Goal: Information Seeking & Learning: Learn about a topic

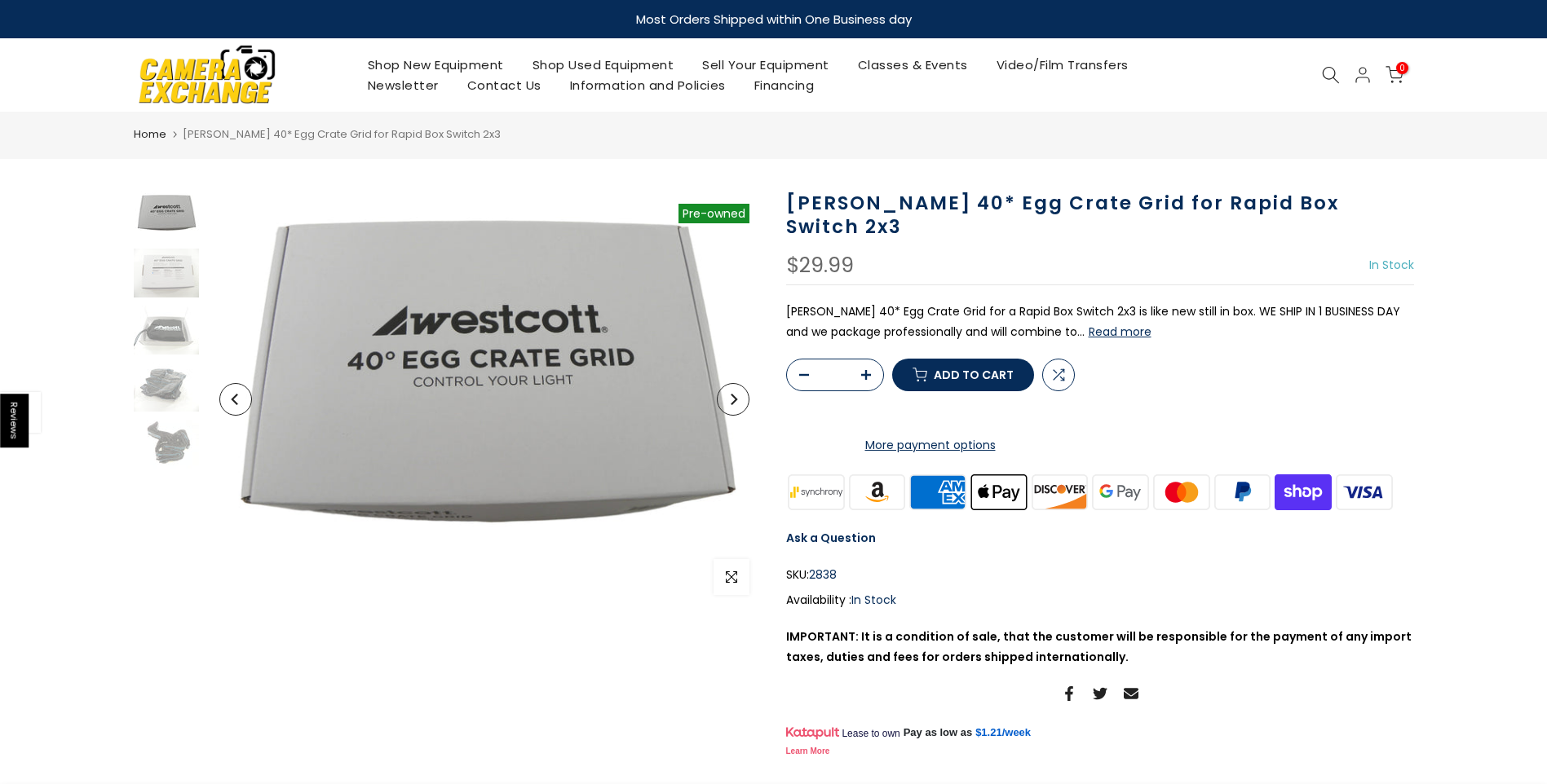
click at [1337, 74] on icon at bounding box center [1331, 75] width 18 height 18
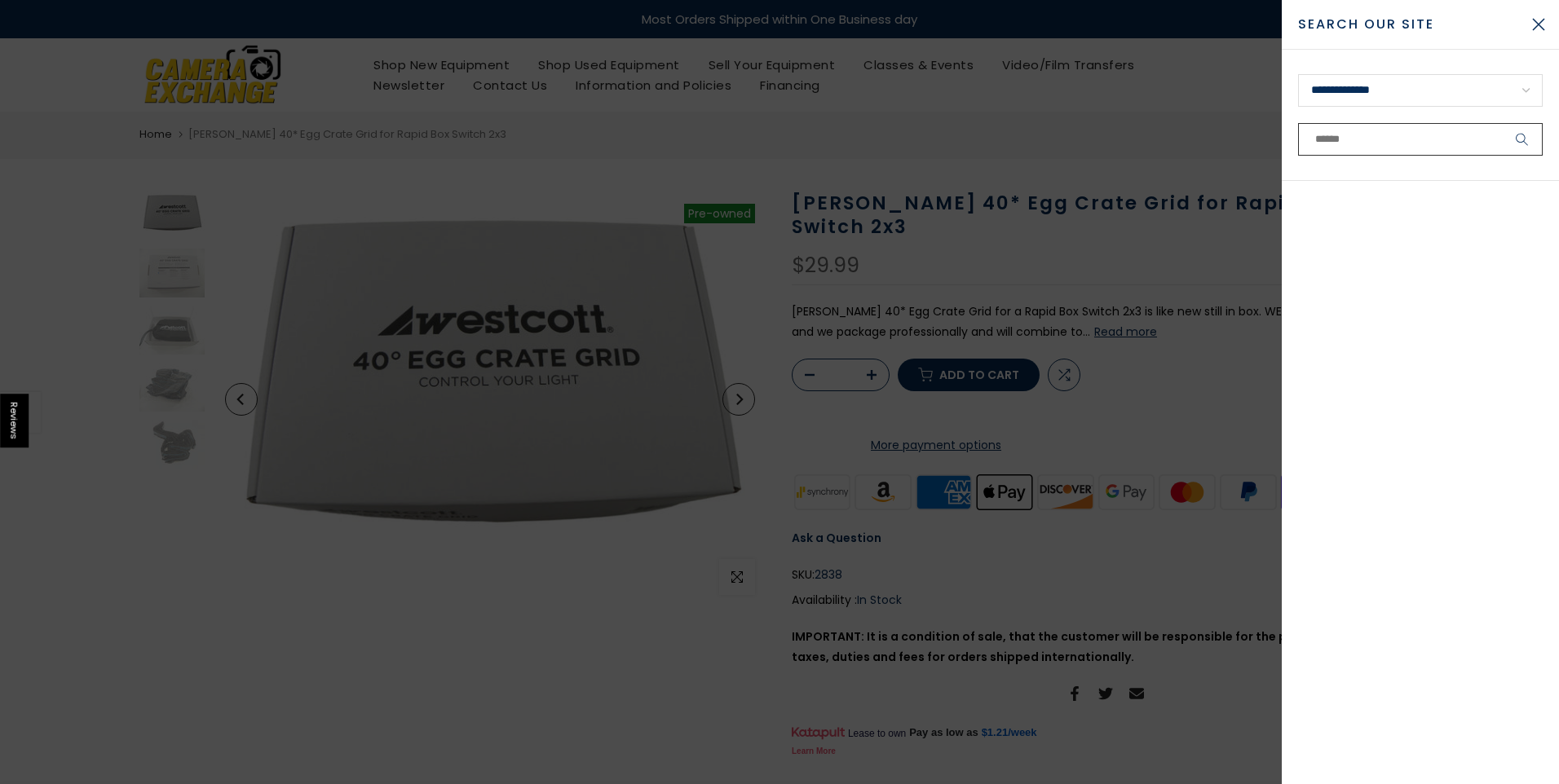
click at [1379, 135] on input "text" at bounding box center [1420, 139] width 245 height 32
type input "********"
click at [1502, 123] on button "submit" at bounding box center [1522, 139] width 41 height 32
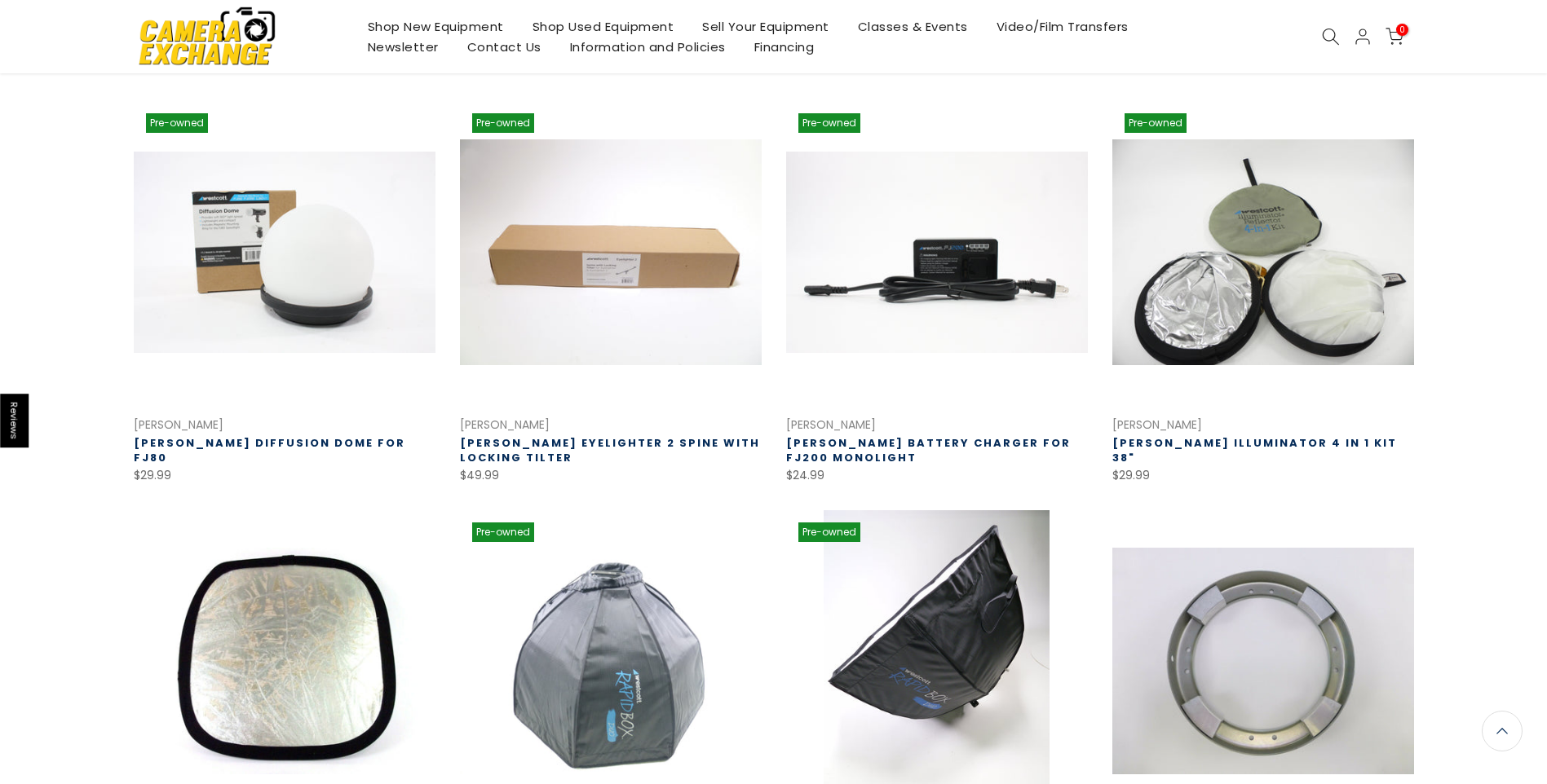
scroll to position [1065, 0]
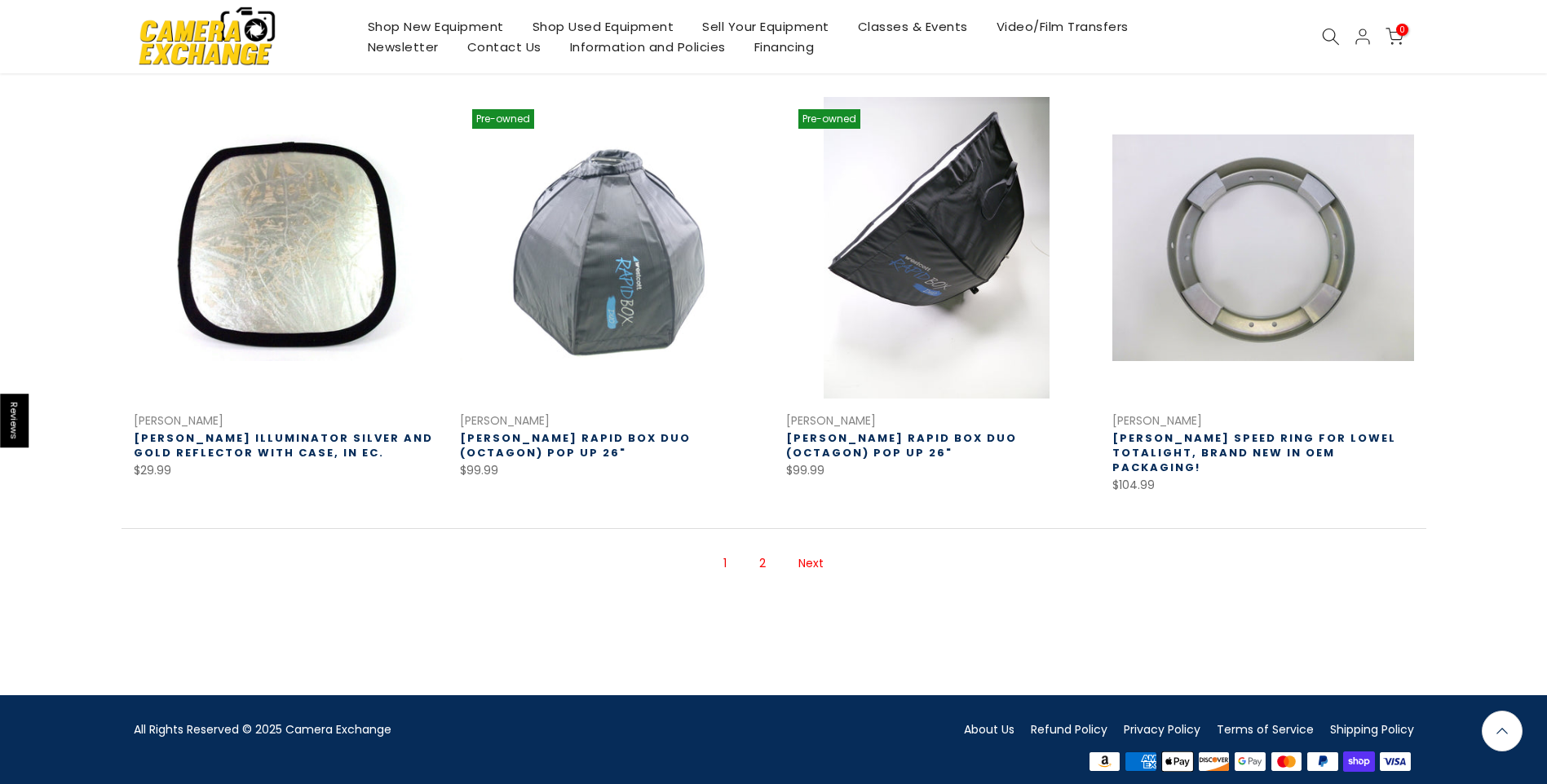
click at [757, 550] on link "2" at bounding box center [763, 564] width 23 height 29
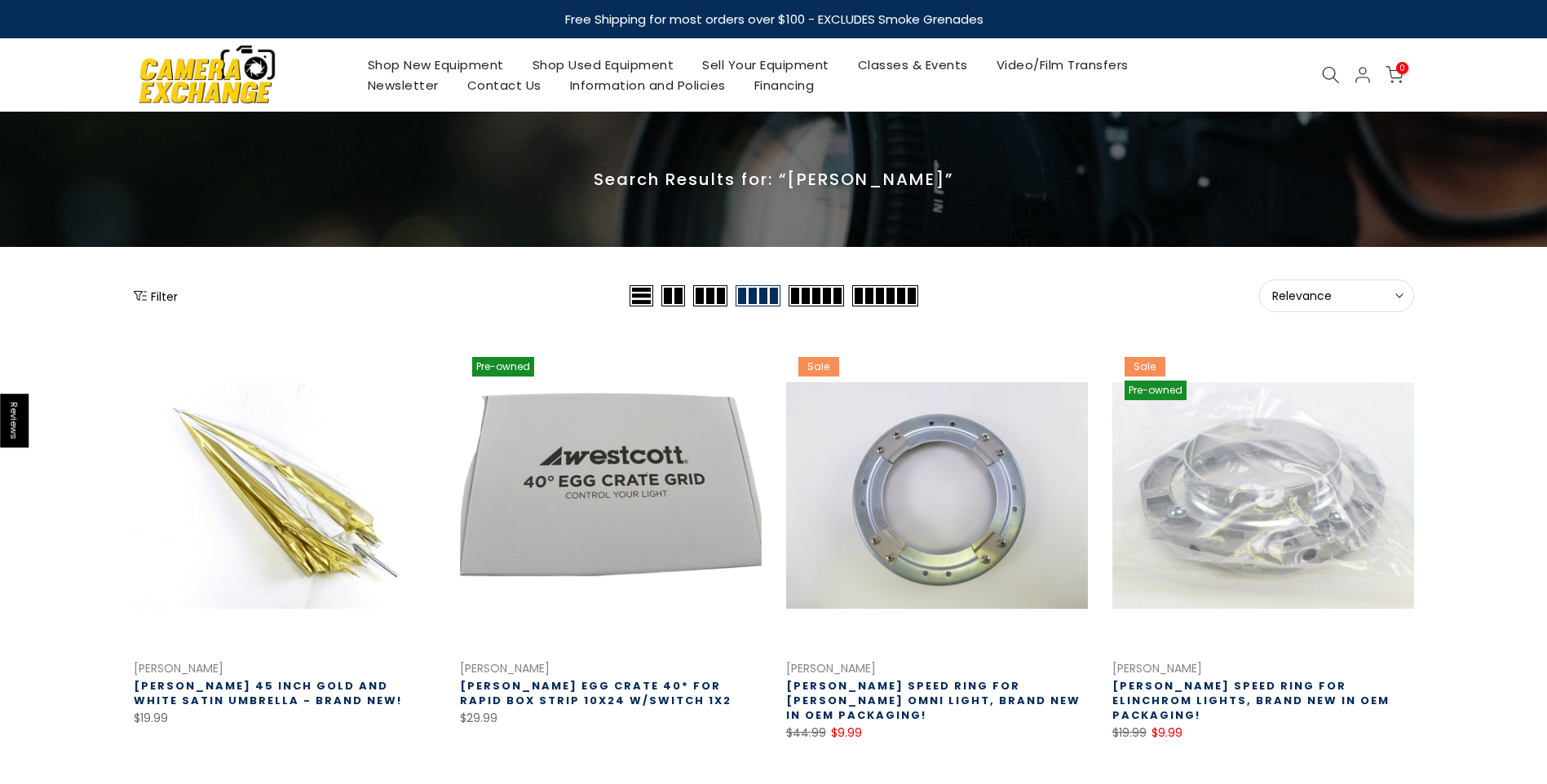
drag, startPoint x: 1340, startPoint y: 69, endPoint x: 1332, endPoint y: 87, distance: 19.7
click at [1338, 82] on div "Shop New Equipment Shop Used Equipment Sell Your Equipment Classes & Events Vid…" at bounding box center [774, 75] width 1297 height 73
click at [1320, 88] on div "Shop New Equipment Shop Used Equipment Sell Your Equipment Classes & Events Vid…" at bounding box center [774, 75] width 1297 height 73
click at [1322, 70] on icon at bounding box center [1331, 75] width 18 height 18
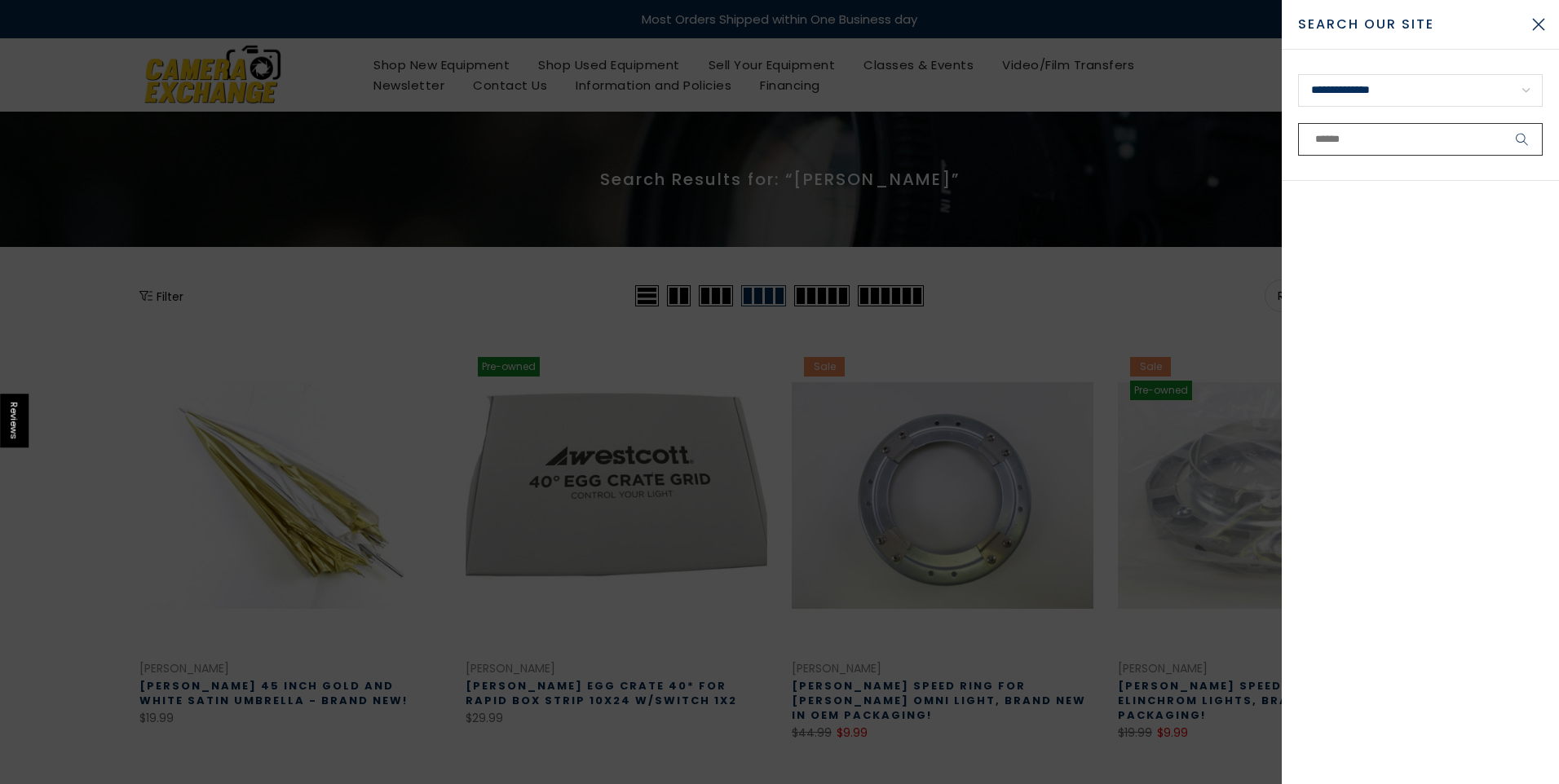
click at [1379, 133] on input "text" at bounding box center [1420, 139] width 245 height 32
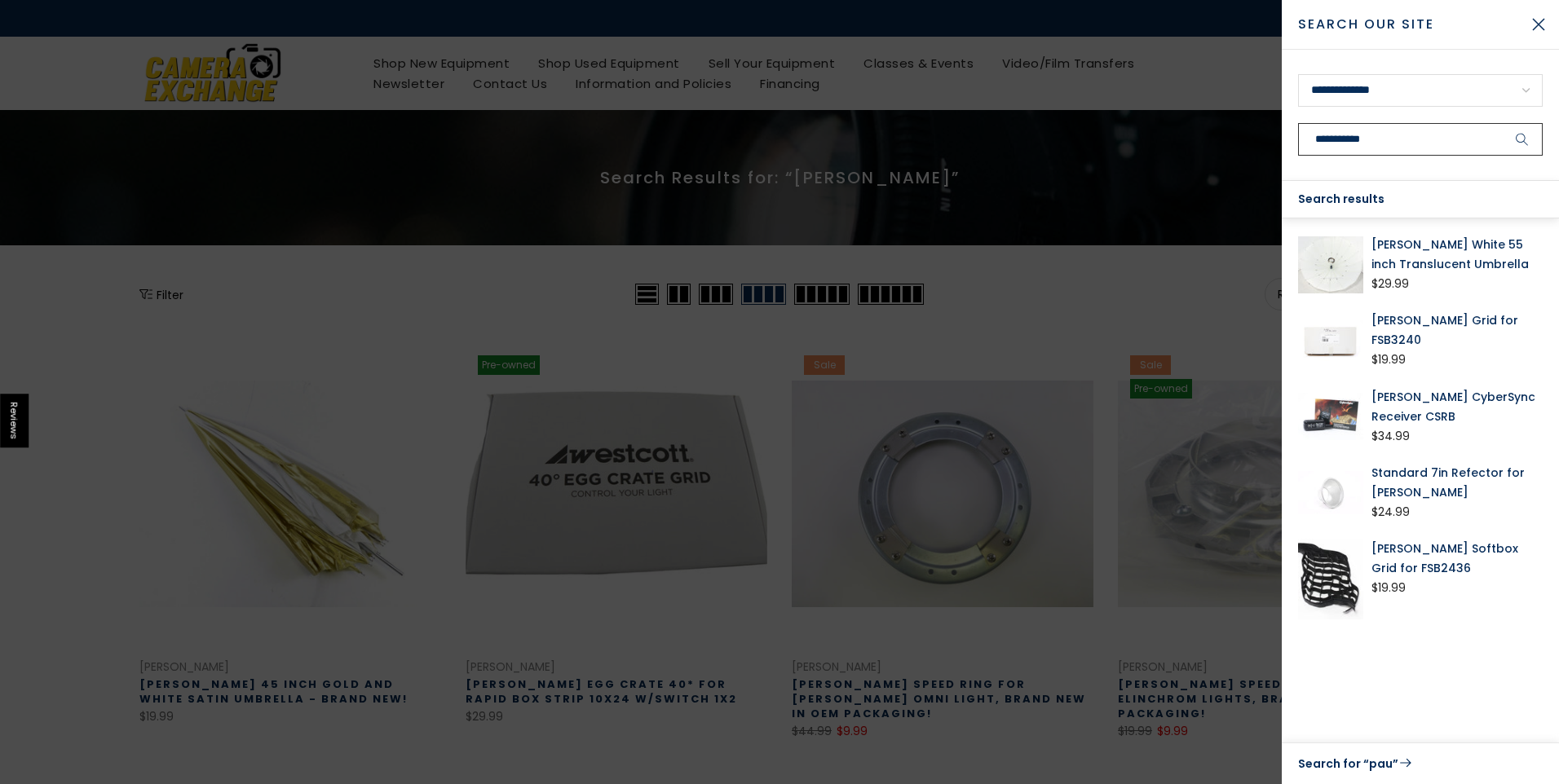
type input "**********"
click at [1502, 123] on button "submit" at bounding box center [1522, 139] width 41 height 32
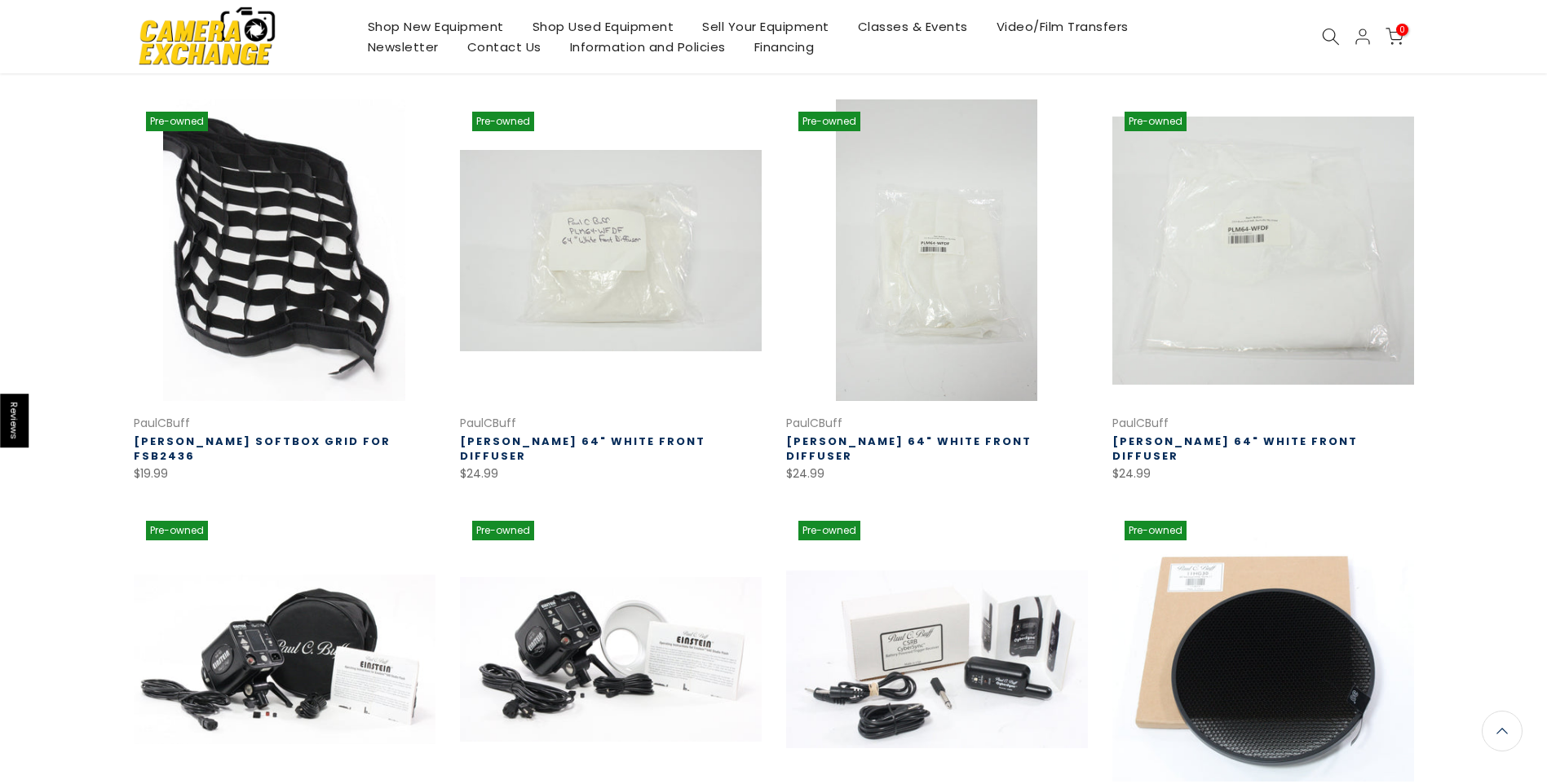
scroll to position [980, 0]
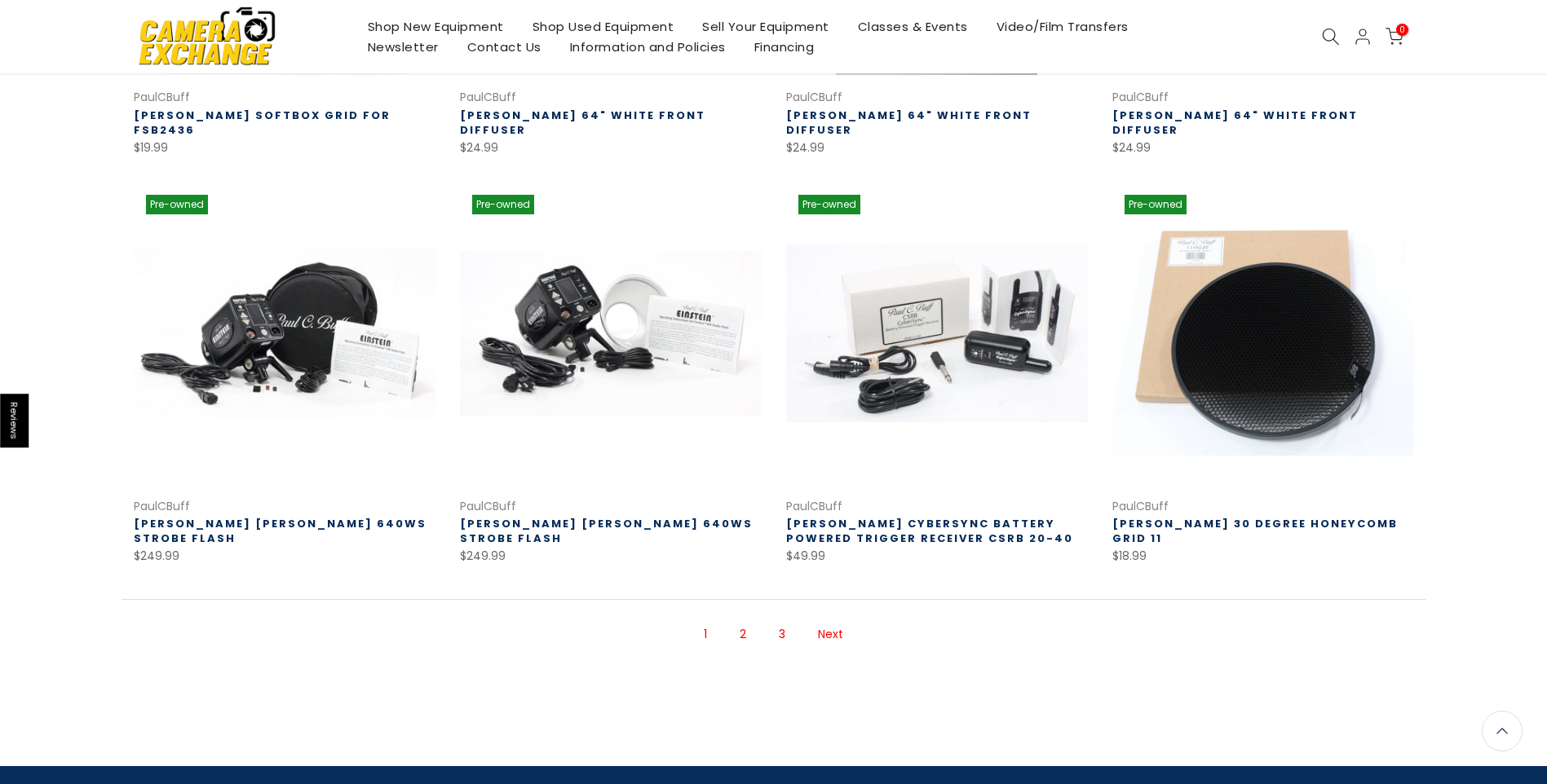
click at [834, 620] on link "Next" at bounding box center [831, 634] width 42 height 29
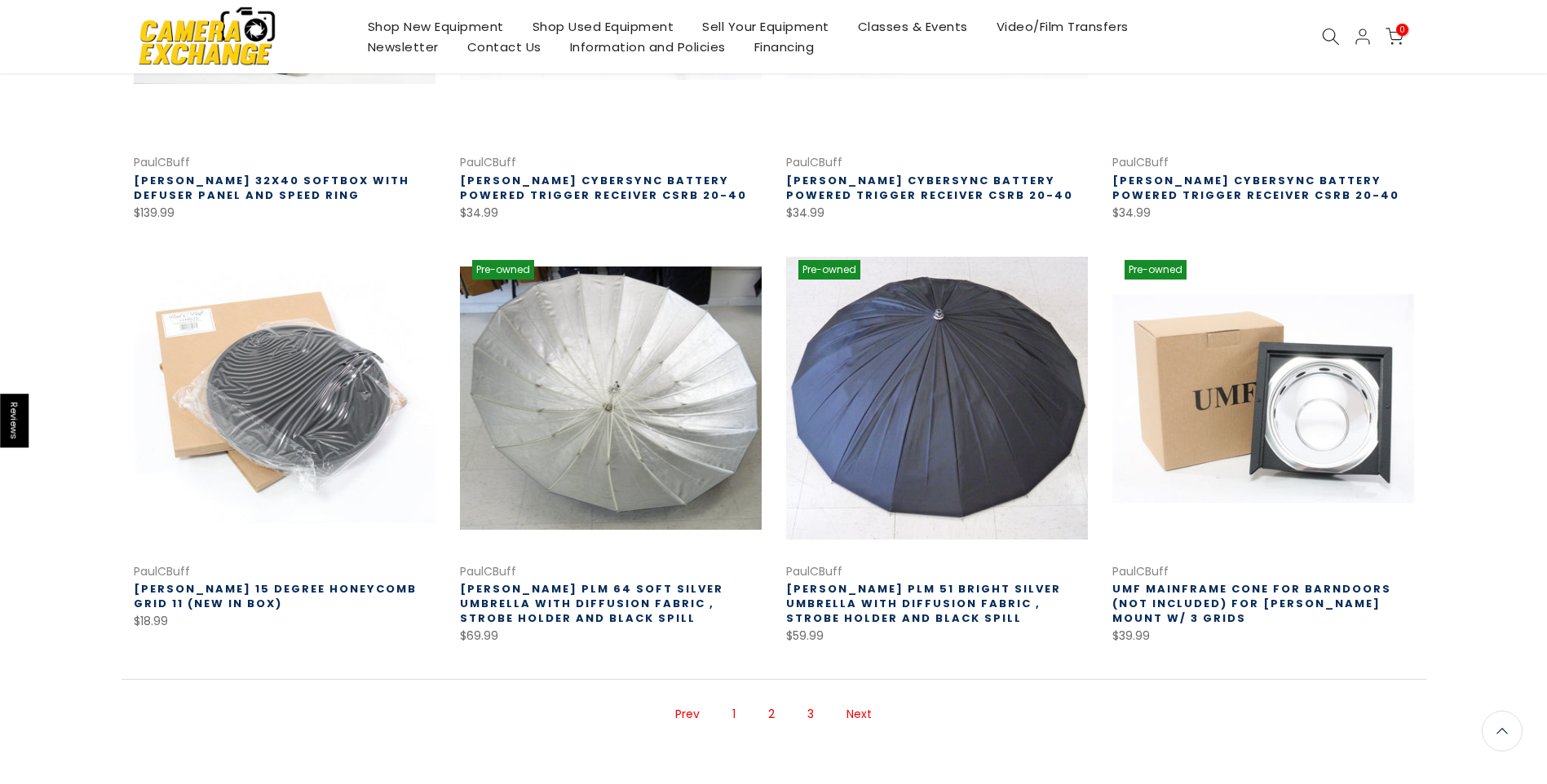
scroll to position [916, 0]
click at [855, 707] on link "Next" at bounding box center [859, 713] width 42 height 29
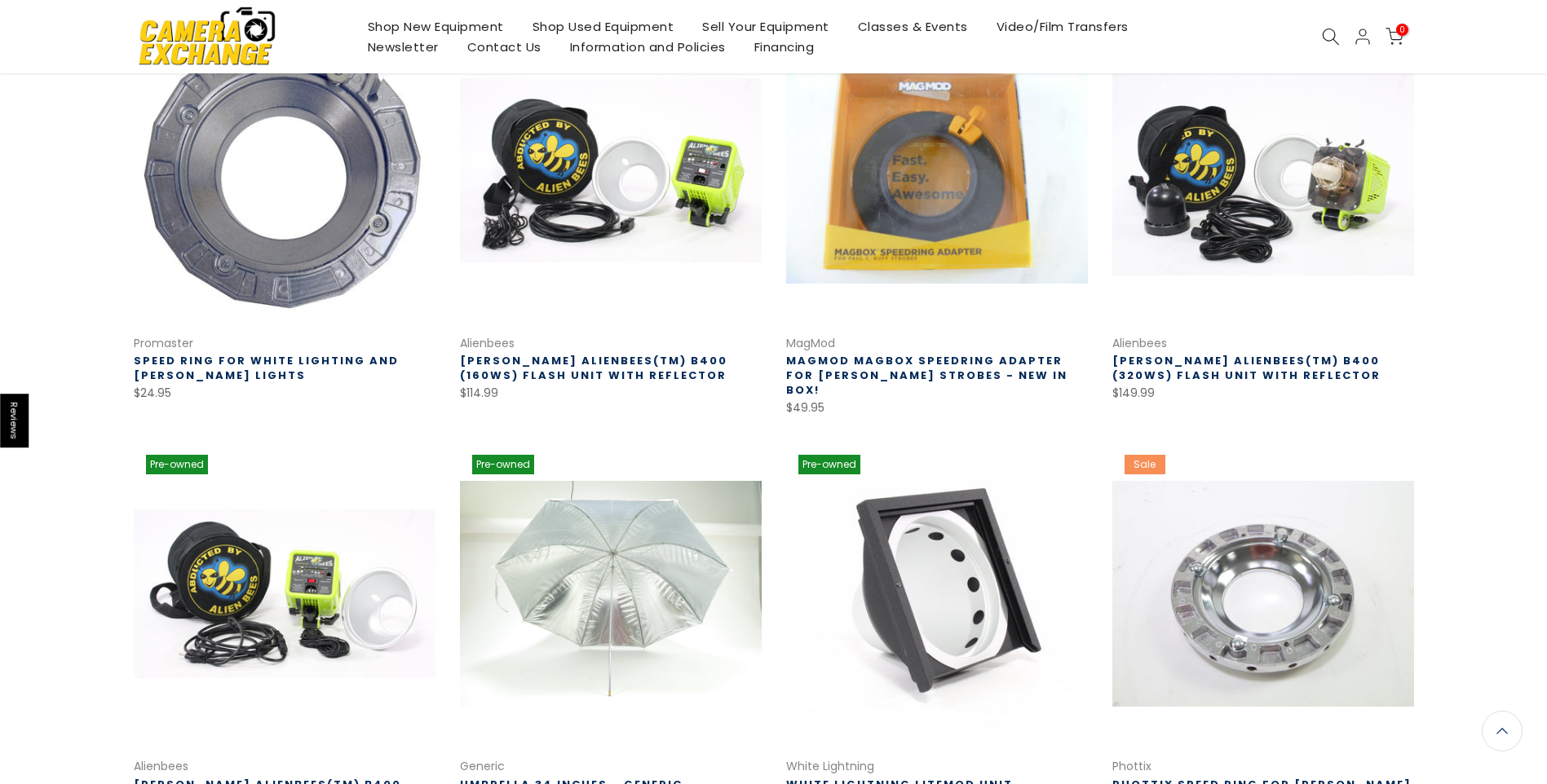
scroll to position [326, 0]
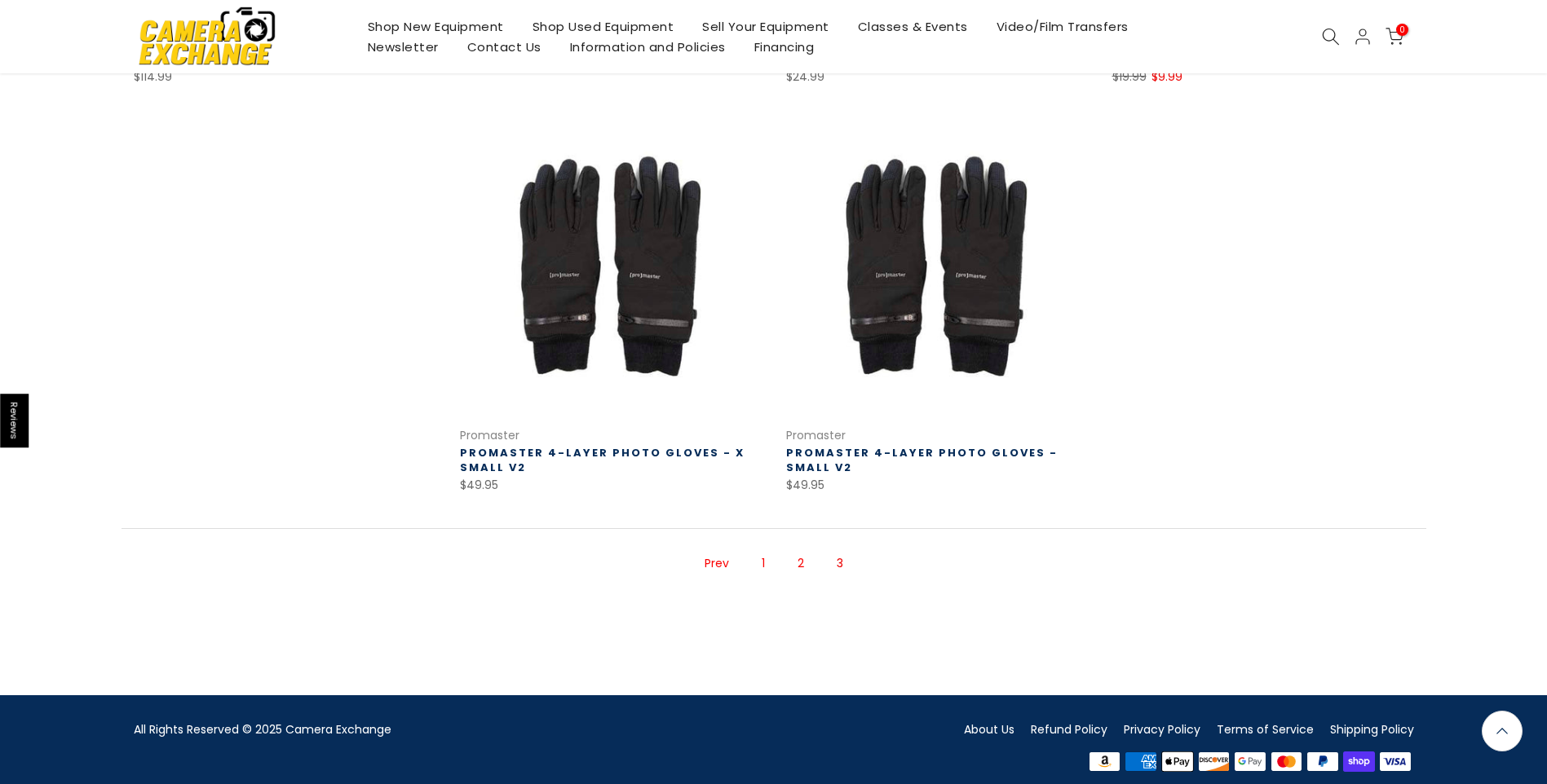
click at [768, 555] on link "1" at bounding box center [763, 564] width 19 height 29
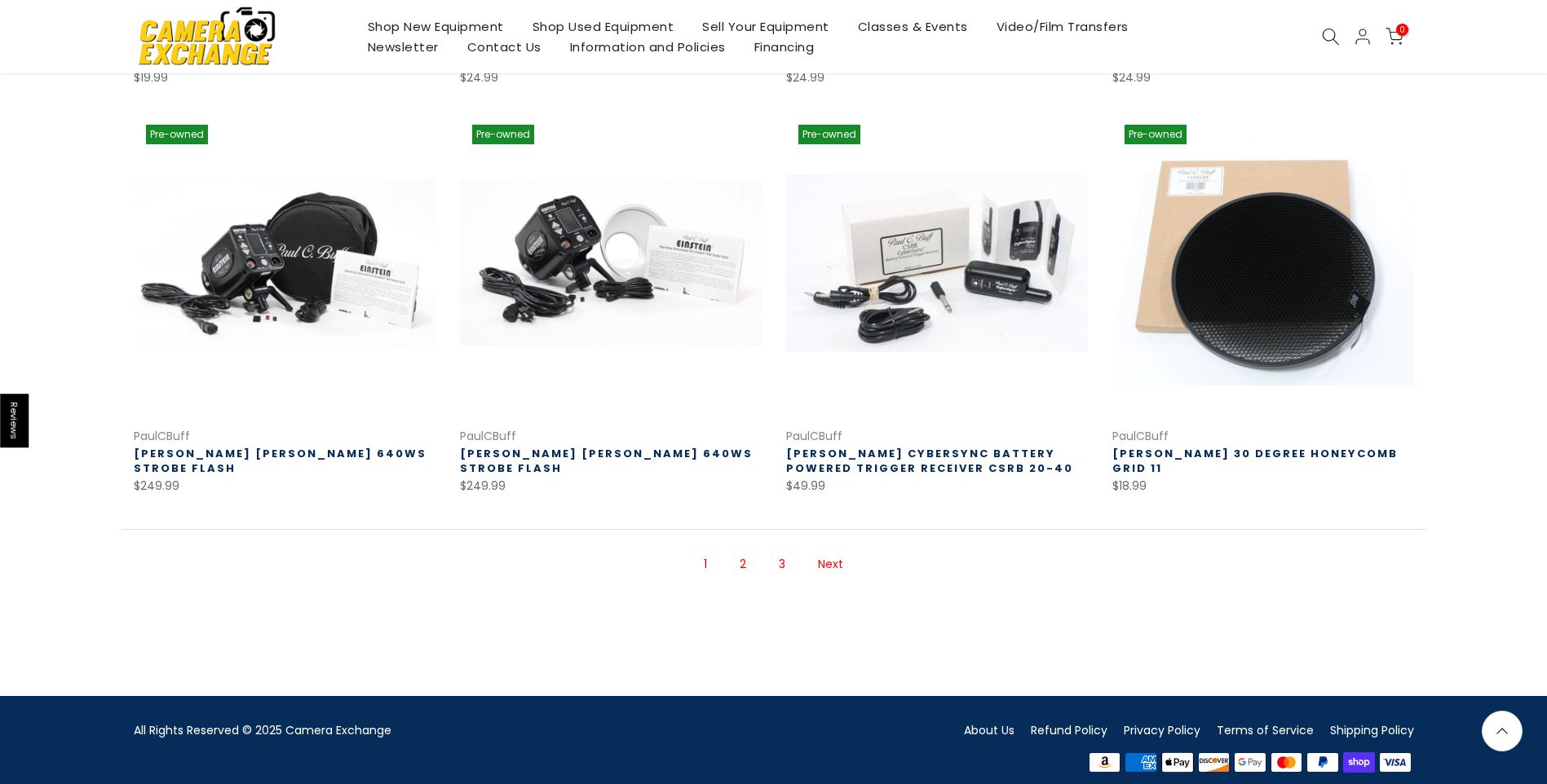
scroll to position [1051, 0]
